Goal: Information Seeking & Learning: Understand process/instructions

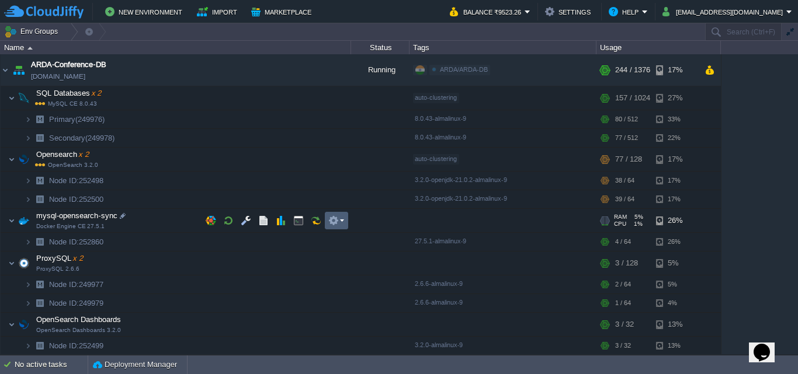
click at [335, 223] on button "button" at bounding box center [333, 220] width 11 height 11
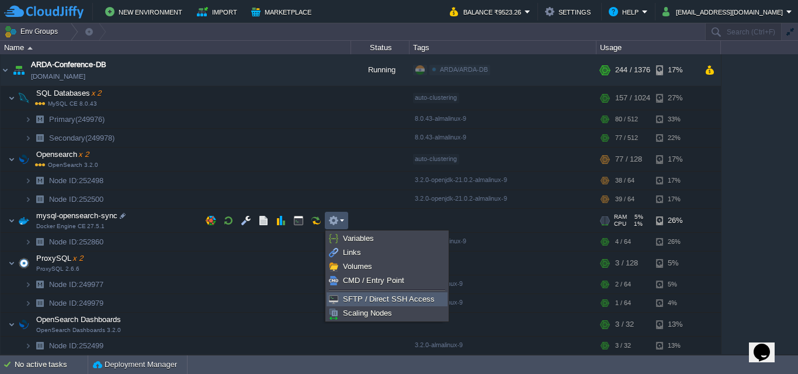
click at [359, 304] on link "SFTP / Direct SSH Access" at bounding box center [387, 299] width 120 height 13
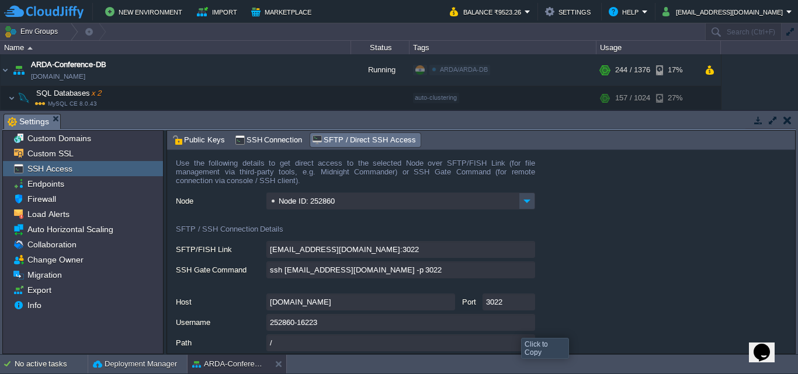
click at [527, 325] on input "252860-16223" at bounding box center [400, 322] width 269 height 17
click at [784, 122] on button "button" at bounding box center [787, 120] width 8 height 11
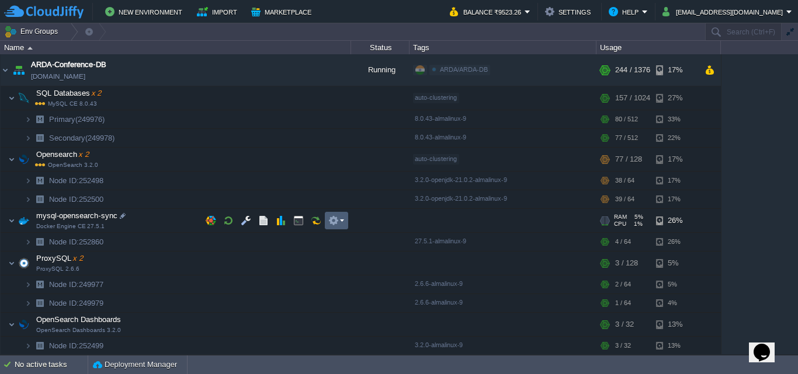
click at [343, 217] on em at bounding box center [336, 220] width 16 height 11
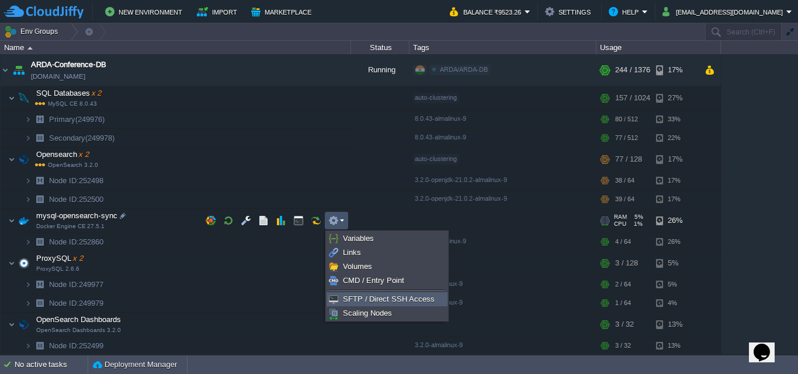
click at [354, 294] on link "SFTP / Direct SSH Access" at bounding box center [387, 299] width 120 height 13
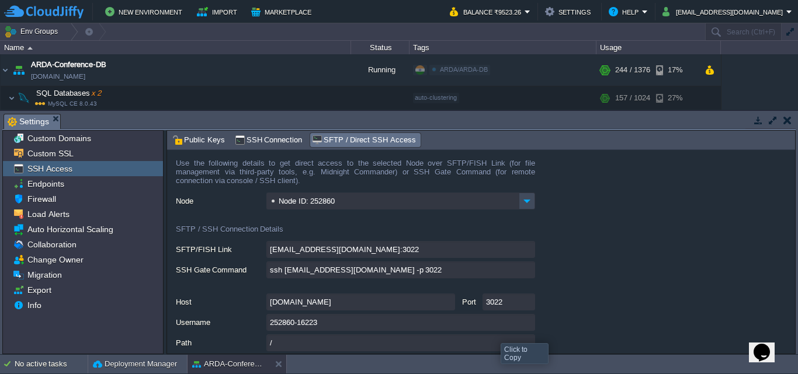
click at [522, 327] on input "252860-16223" at bounding box center [400, 322] width 269 height 17
click at [788, 126] on td at bounding box center [787, 120] width 15 height 14
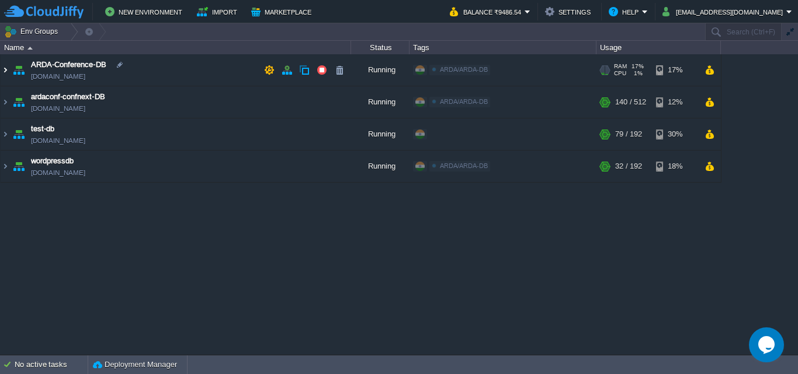
click at [6, 75] on img at bounding box center [5, 70] width 9 height 32
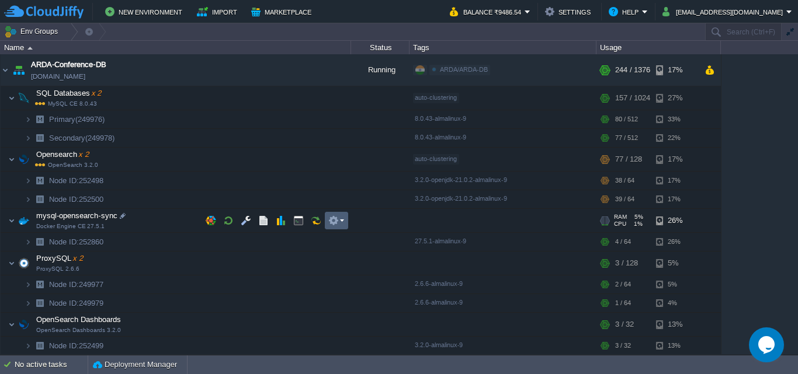
click at [339, 221] on em at bounding box center [336, 220] width 16 height 11
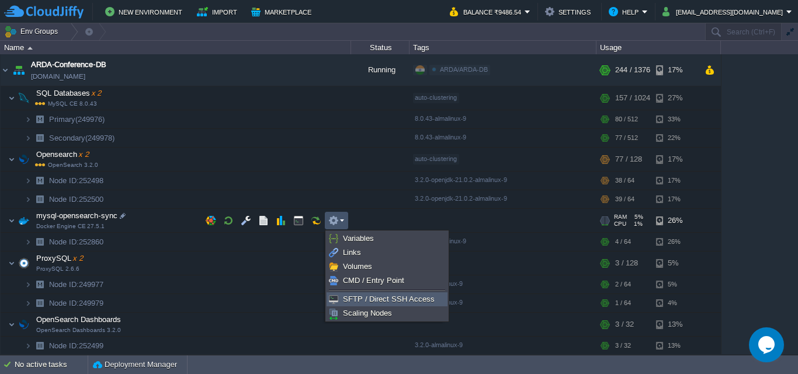
click at [359, 301] on span "SFTP / Direct SSH Access" at bounding box center [389, 299] width 92 height 9
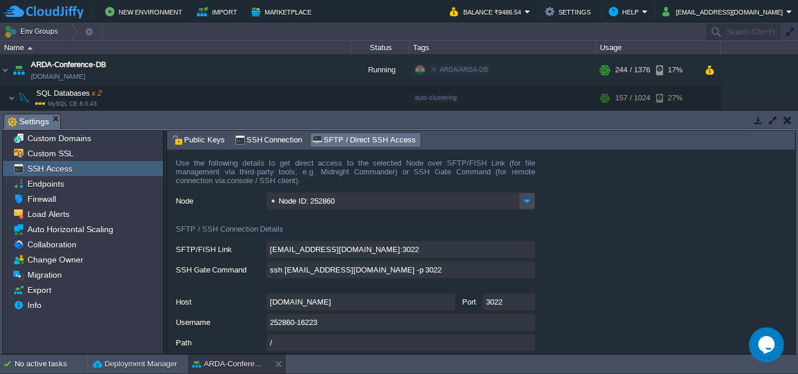
click at [449, 307] on input "[DOMAIN_NAME]" at bounding box center [360, 302] width 189 height 17
click at [524, 323] on input "252860-16223" at bounding box center [400, 322] width 269 height 17
click at [374, 310] on input "[DOMAIN_NAME]" at bounding box center [360, 302] width 189 height 17
click at [496, 308] on input "3022" at bounding box center [508, 302] width 53 height 17
click at [524, 326] on input "252860-16223" at bounding box center [400, 322] width 269 height 17
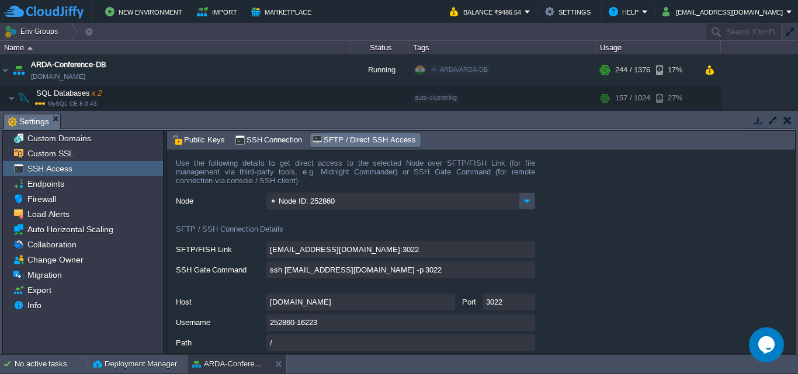
drag, startPoint x: 597, startPoint y: 258, endPoint x: 534, endPoint y: 284, distance: 68.3
click at [597, 258] on div "[EMAIL_ADDRESS][DOMAIN_NAME]:3022" at bounding box center [485, 250] width 619 height 18
click at [448, 301] on input "[DOMAIN_NAME]" at bounding box center [360, 302] width 189 height 17
click at [499, 306] on input "3022" at bounding box center [508, 302] width 53 height 17
click at [334, 326] on input "252860-16223" at bounding box center [400, 322] width 269 height 17
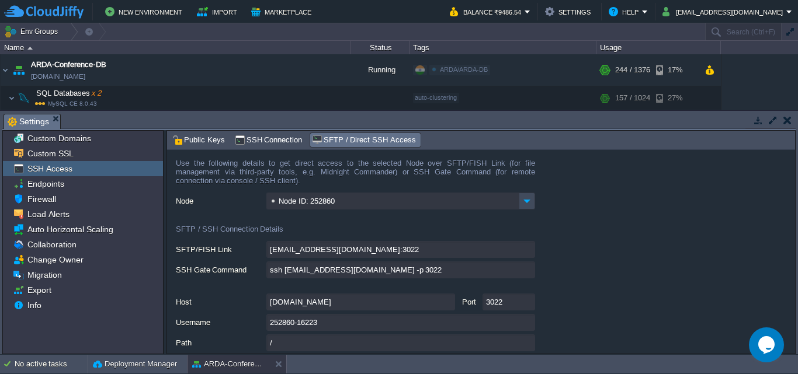
type textarea "252860-16223"
click at [784, 117] on button "button" at bounding box center [787, 120] width 8 height 11
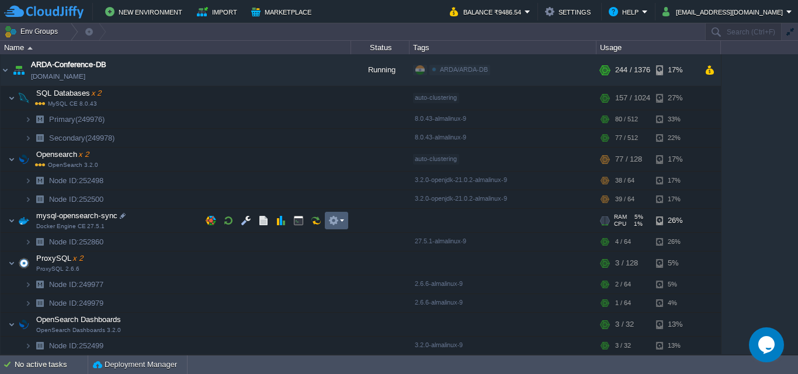
click at [338, 221] on button "button" at bounding box center [333, 220] width 11 height 11
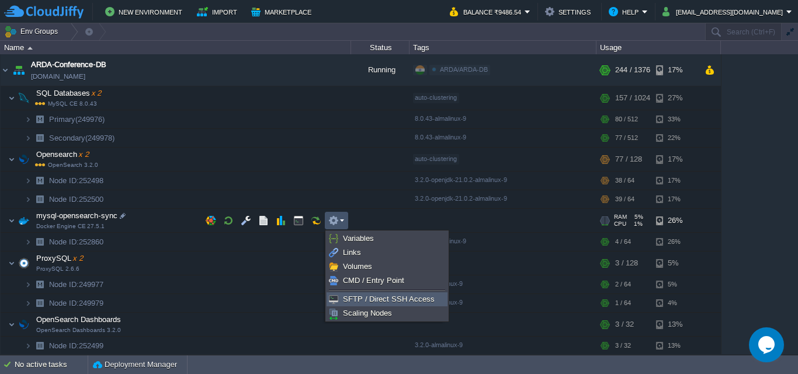
click at [353, 299] on span "SFTP / Direct SSH Access" at bounding box center [389, 299] width 92 height 9
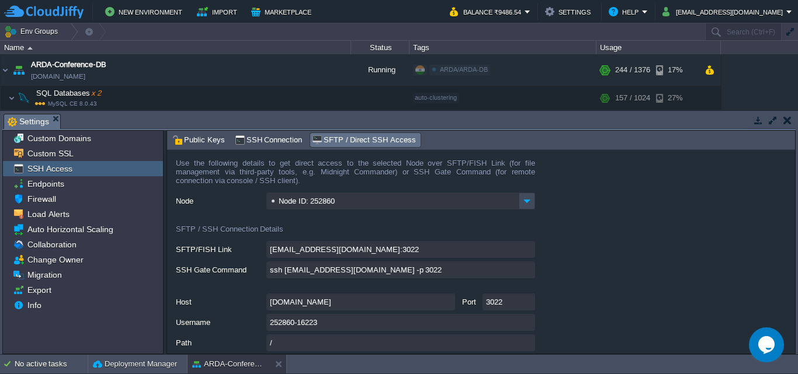
click at [526, 328] on input "252860-16223" at bounding box center [400, 322] width 269 height 17
click at [785, 121] on button "button" at bounding box center [787, 120] width 8 height 11
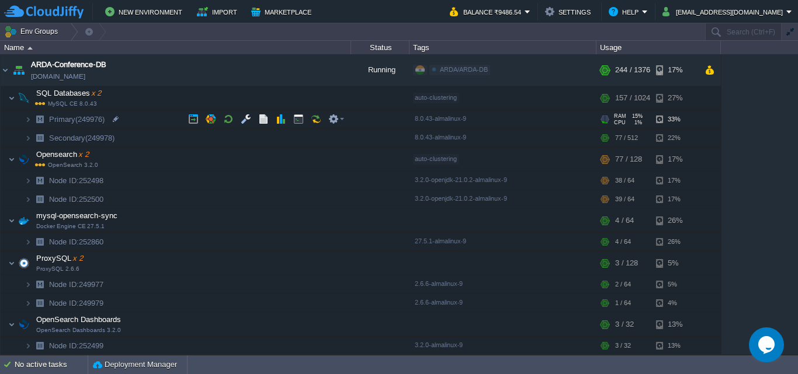
click at [23, 121] on span at bounding box center [13, 119] width 24 height 9
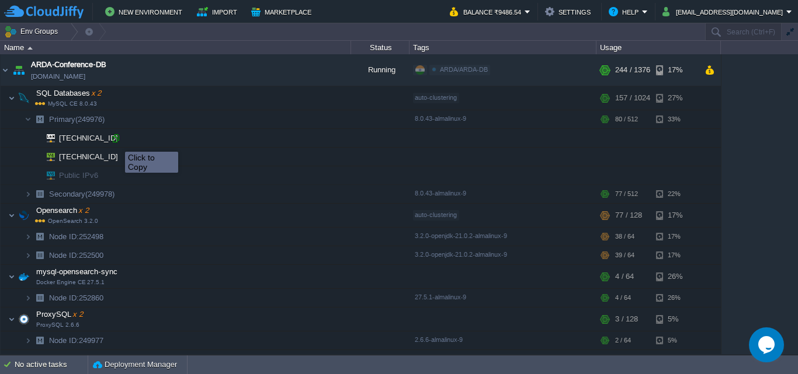
click at [116, 141] on div at bounding box center [115, 138] width 11 height 11
